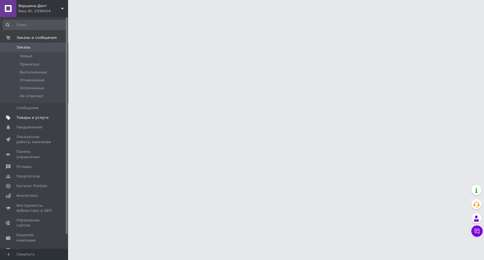
click at [33, 122] on link "Товары и услуги" at bounding box center [34, 118] width 69 height 10
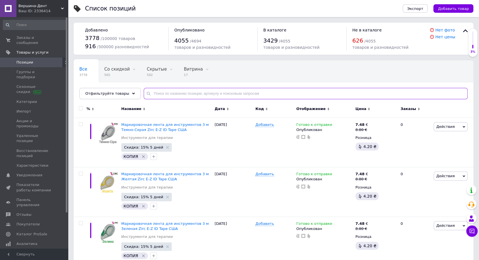
click at [187, 96] on input "text" at bounding box center [306, 93] width 324 height 11
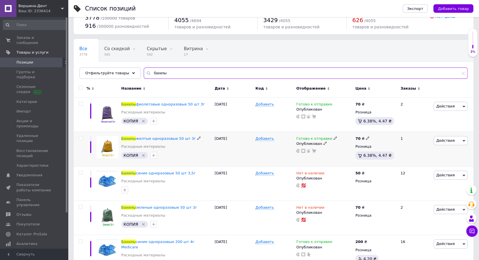
scroll to position [31, 0]
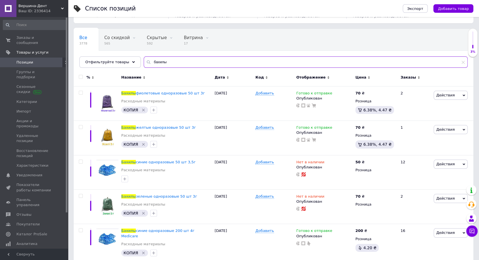
type input "бахилы"
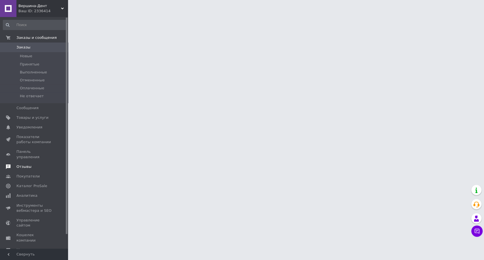
click at [40, 164] on span "Отзывы" at bounding box center [34, 166] width 36 height 5
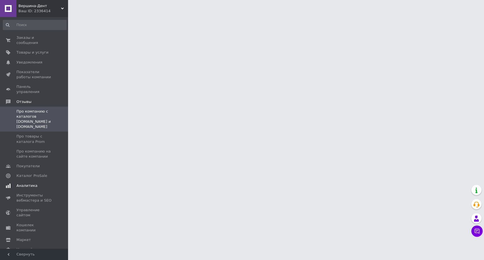
click at [42, 183] on span "Аналитика" at bounding box center [34, 185] width 36 height 5
